Goal: Transaction & Acquisition: Purchase product/service

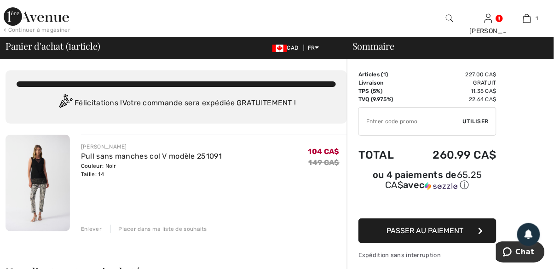
click at [95, 232] on div "Enlever" at bounding box center [91, 229] width 21 height 8
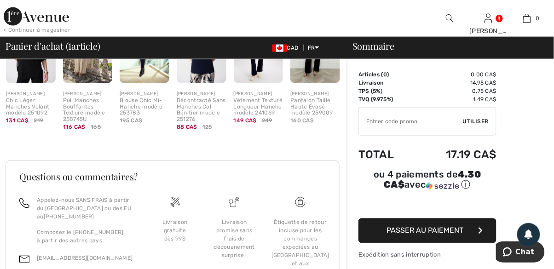
scroll to position [266, 0]
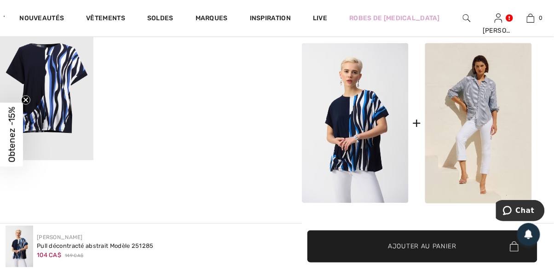
click at [369, 151] on img at bounding box center [355, 123] width 107 height 160
click at [427, 247] on span "Ajouter au panier" at bounding box center [422, 247] width 69 height 10
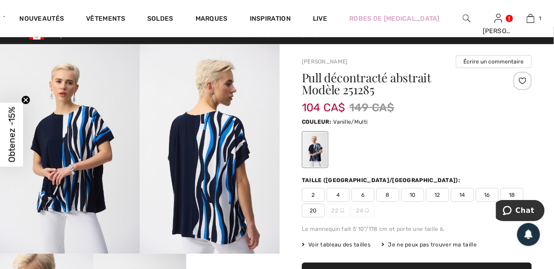
scroll to position [10, 0]
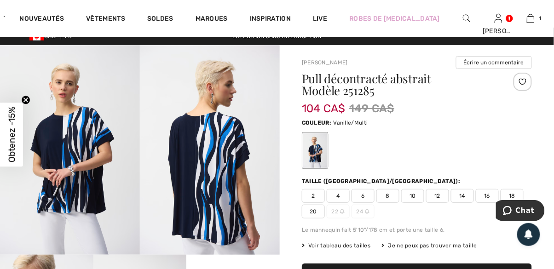
click at [498, 21] on link at bounding box center [499, 18] width 8 height 9
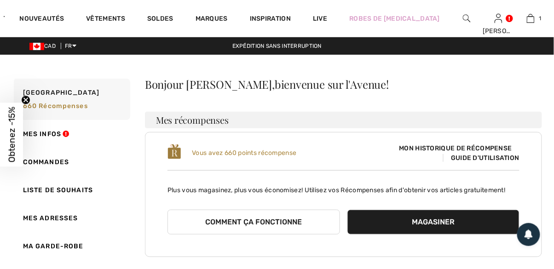
checkbox input "true"
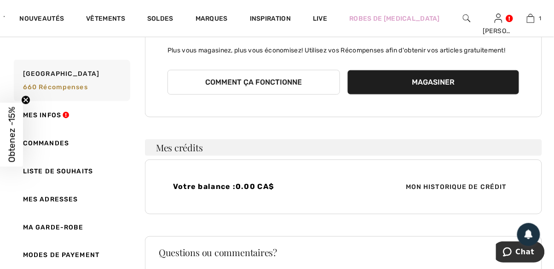
scroll to position [146, 0]
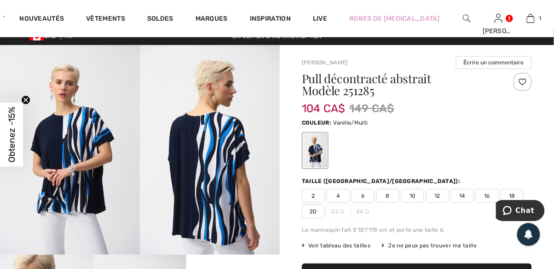
click at [439, 196] on span "12" at bounding box center [437, 196] width 23 height 14
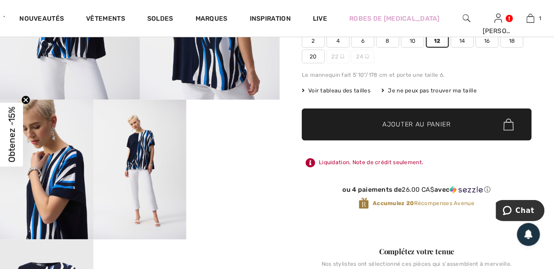
scroll to position [164, 0]
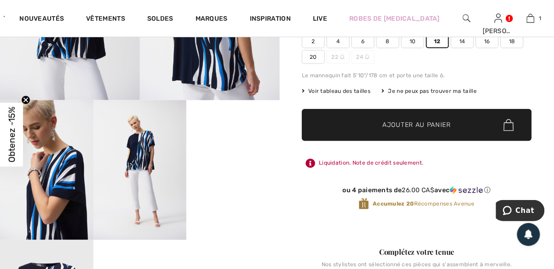
click at [423, 127] on span "Ajouter au panier" at bounding box center [417, 126] width 69 height 10
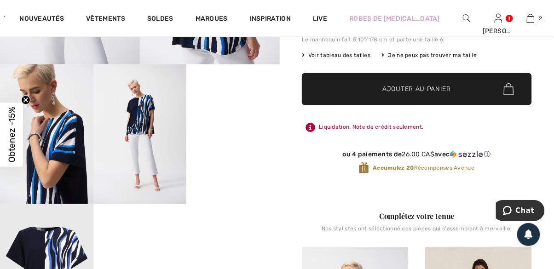
scroll to position [199, 0]
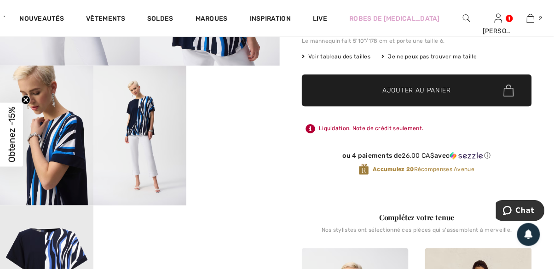
click at [434, 90] on span "Ajouter au panier" at bounding box center [417, 91] width 69 height 10
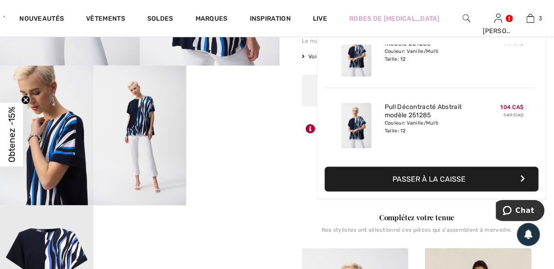
scroll to position [0, 0]
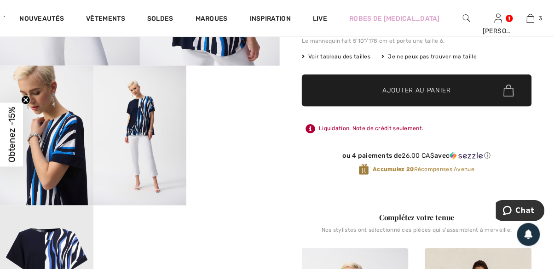
click at [500, 56] on div "Voir tableau des tailles Je ne peux pas trouver ma taille Choisir taille CAN 2 …" at bounding box center [417, 56] width 230 height 8
click at [495, 141] on div "ou 4 paiements de 26.00 CA$ avec ⓘ Accumulez 20 Récompenses Avenue" at bounding box center [417, 166] width 230 height 50
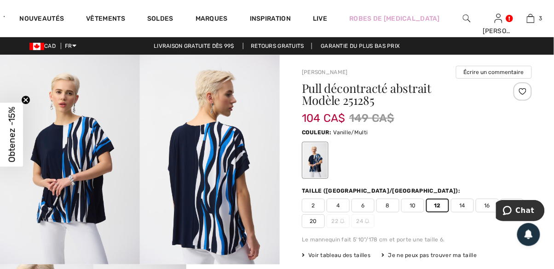
click at [534, 16] on link "3" at bounding box center [530, 18] width 31 height 11
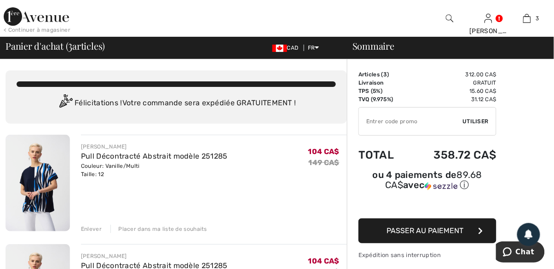
click at [99, 229] on div "Enlever" at bounding box center [91, 229] width 21 height 8
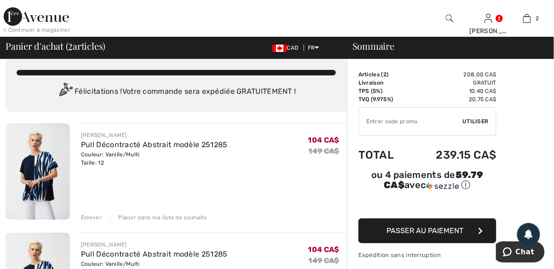
scroll to position [18, 0]
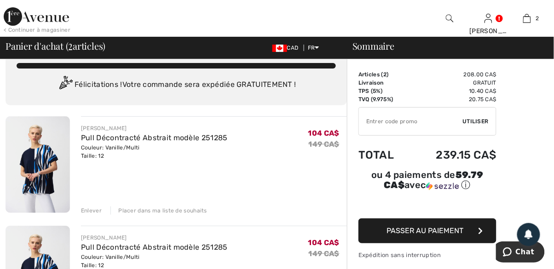
click at [92, 213] on div "Enlever" at bounding box center [91, 211] width 21 height 8
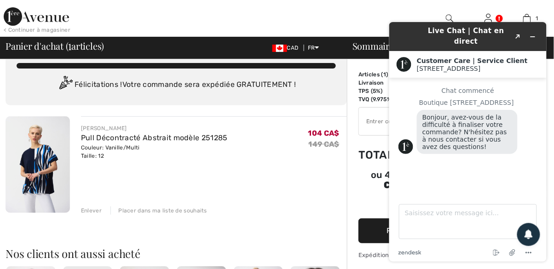
scroll to position [0, 0]
click at [421, 233] on textarea "Saisissez votre message ici..." at bounding box center [468, 221] width 138 height 35
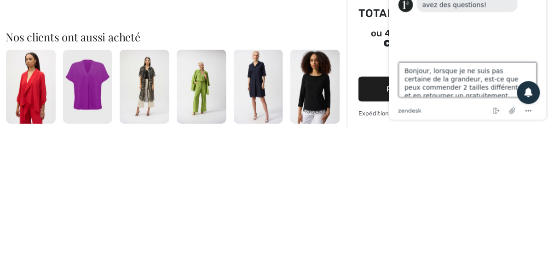
scroll to position [3, 0]
type textarea "Bonjour, lorsque je ne suis pas certaine de la grandeur, est-ce que peux commen…"
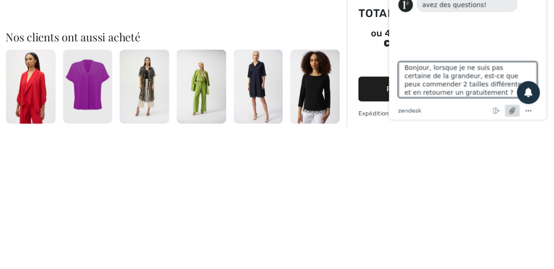
click at [515, 117] on icon "Joindre un fichier" at bounding box center [512, 111] width 17 height 17
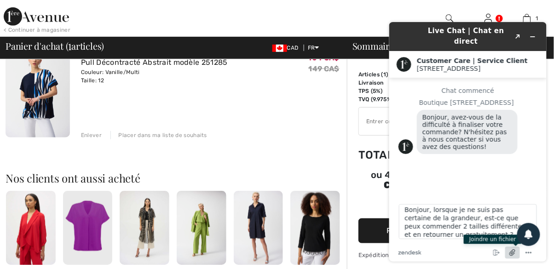
scroll to position [95, 0]
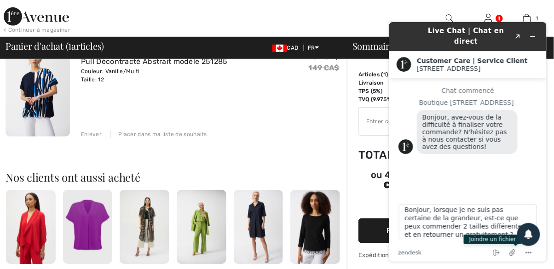
click at [515, 173] on div "Chat commencé Boutique 1ère Avenue Bonjour, avez-vous de la difficulté à finali…" at bounding box center [467, 133] width 139 height 93
click at [497, 258] on icon "Mettre fin au chat" at bounding box center [496, 252] width 11 height 11
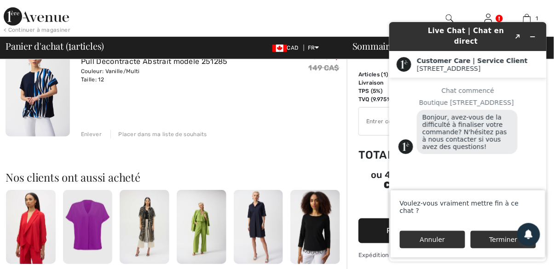
click at [435, 248] on button "Annuler" at bounding box center [431, 239] width 65 height 17
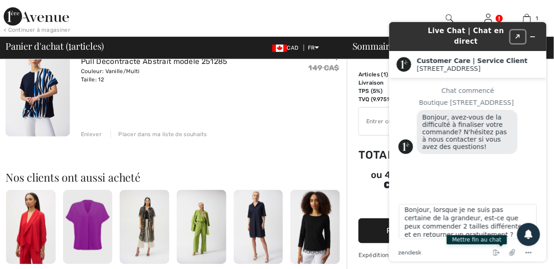
click at [519, 34] on icon "Created with Sketch." at bounding box center [518, 36] width 6 height 5
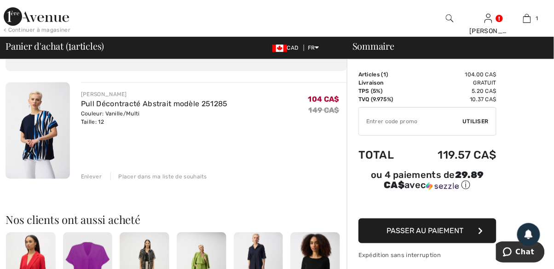
scroll to position [52, 0]
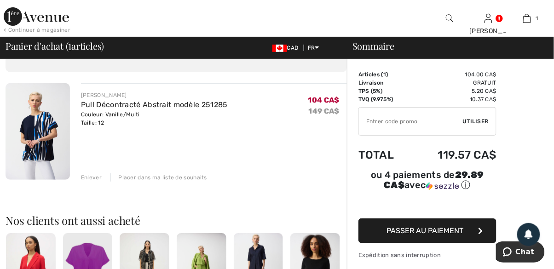
click at [448, 231] on span "Passer au paiement" at bounding box center [425, 230] width 77 height 9
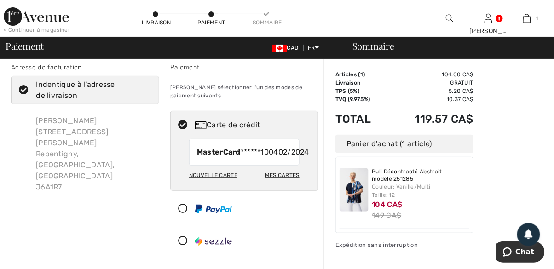
scroll to position [3, 0]
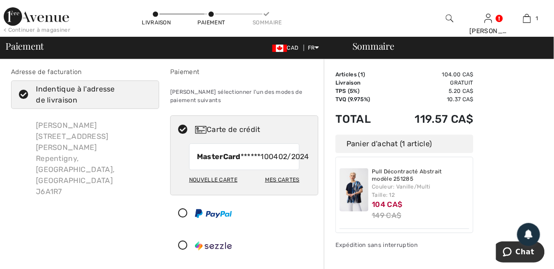
click at [291, 188] on div "Mes cartes" at bounding box center [282, 180] width 35 height 16
radio input "true"
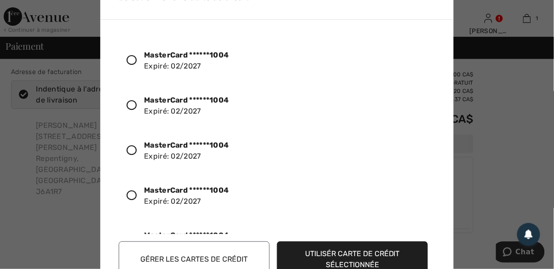
click at [139, 196] on div at bounding box center [135, 196] width 17 height 16
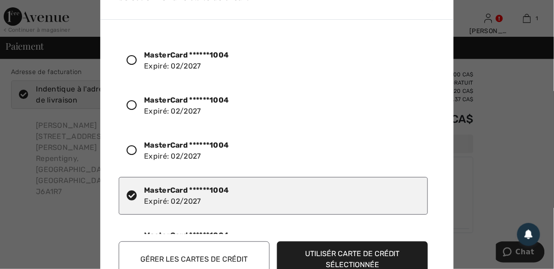
click at [397, 256] on button "Utilisér carte de crédit sélectionnée" at bounding box center [352, 260] width 151 height 36
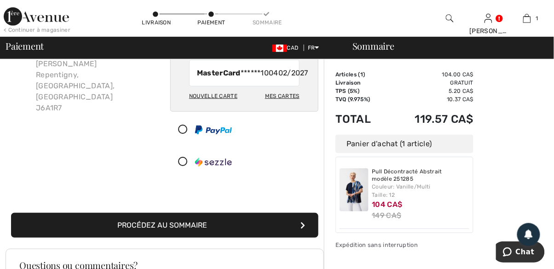
scroll to position [88, 0]
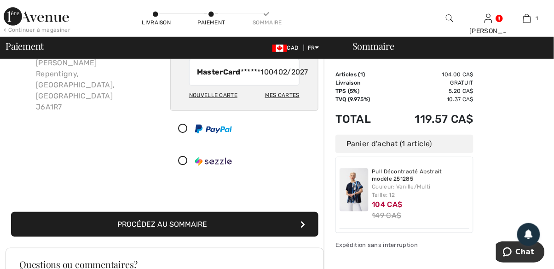
click at [282, 235] on button "Procédez au sommaire" at bounding box center [164, 224] width 307 height 25
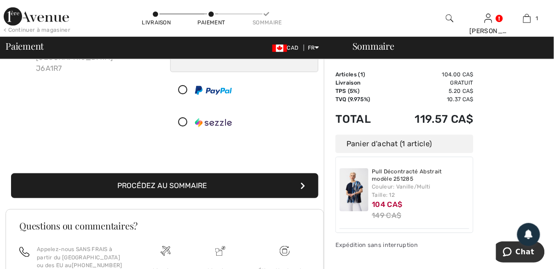
scroll to position [132, 0]
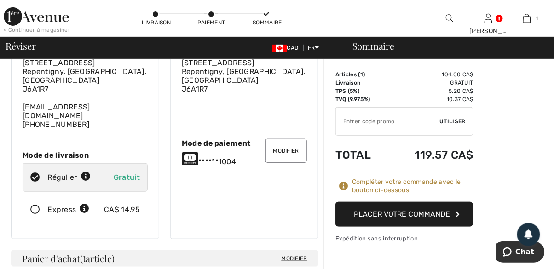
scroll to position [68, 0]
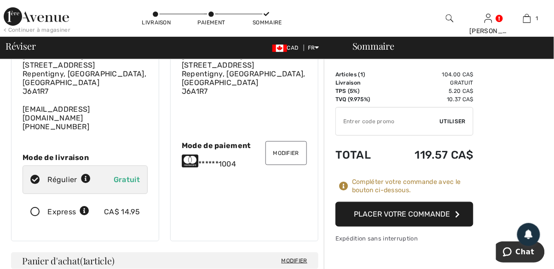
click at [439, 215] on button "Placer votre commande" at bounding box center [404, 214] width 138 height 25
